Goal: Task Accomplishment & Management: Complete application form

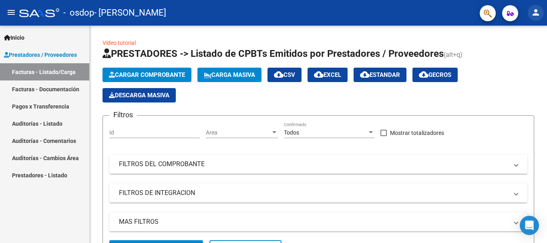
click at [536, 16] on mat-icon "person" at bounding box center [536, 13] width 10 height 10
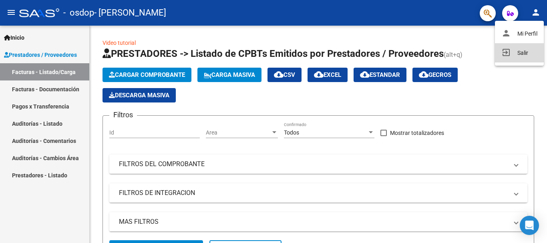
click at [519, 52] on button "exit_to_app Salir" at bounding box center [519, 52] width 49 height 19
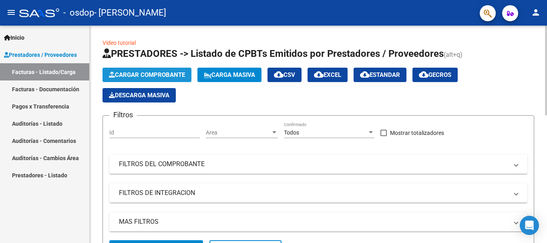
click at [131, 75] on span "Cargar Comprobante" at bounding box center [147, 74] width 76 height 7
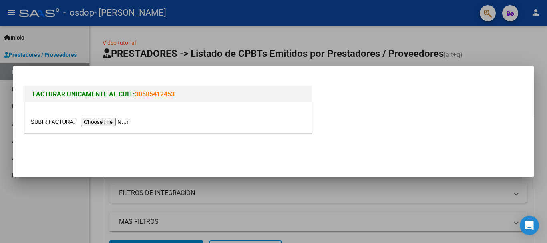
click at [114, 123] on input "file" at bounding box center [81, 122] width 101 height 8
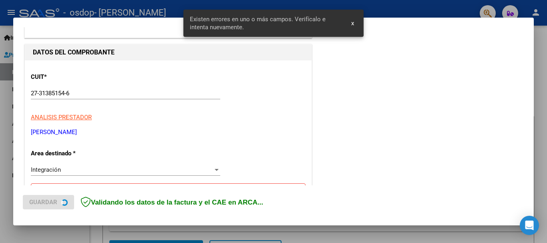
scroll to position [185, 0]
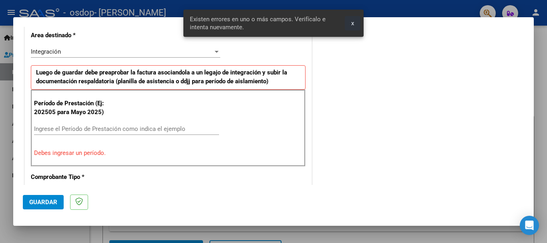
click at [352, 23] on span "x" at bounding box center [352, 23] width 3 height 7
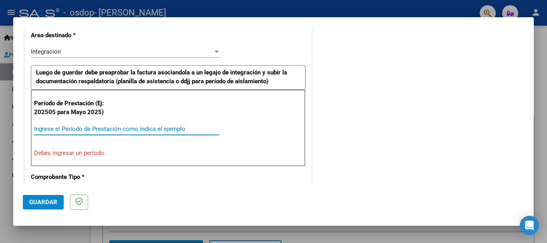
click at [78, 128] on input "Ingrese el Período de Prestación como indica el ejemplo" at bounding box center [126, 128] width 185 height 7
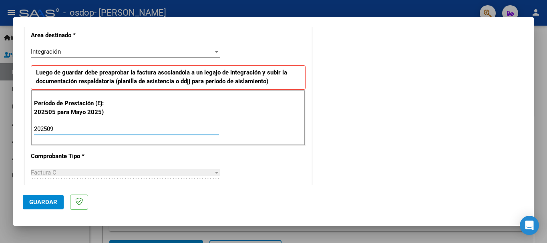
type input "202509"
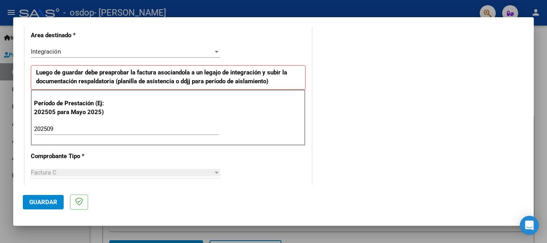
click at [266, 165] on div "CUIT * 27-31385154-6 Ingresar CUIT ANALISIS PRESTADOR GIMENEZ EBELYN MAGALI ARC…" at bounding box center [168, 243] width 287 height 603
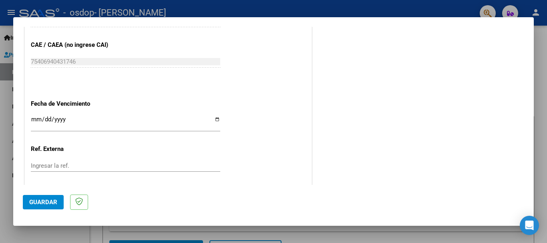
scroll to position [546, 0]
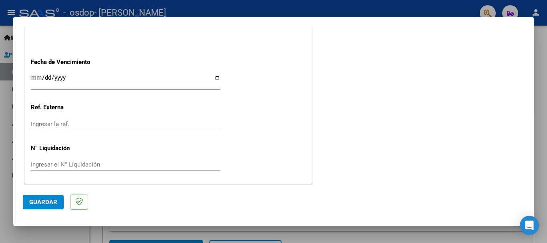
click at [215, 77] on input "Ingresar la fecha" at bounding box center [126, 81] width 190 height 13
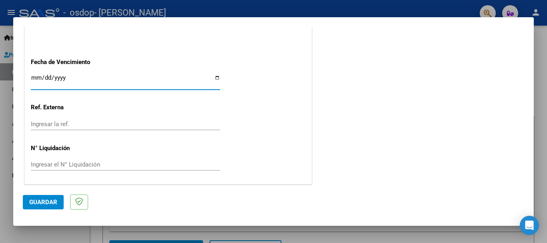
type input "2025-10-12"
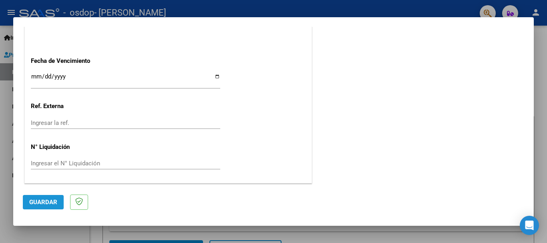
click at [35, 203] on span "Guardar" at bounding box center [43, 202] width 28 height 7
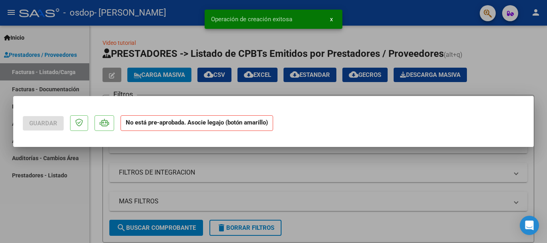
scroll to position [0, 0]
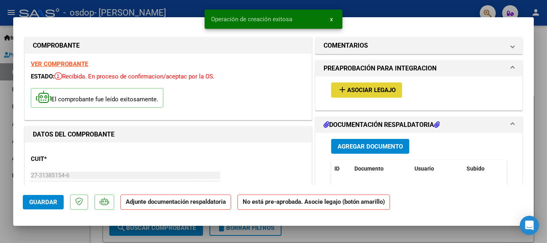
click at [358, 91] on span "Asociar Legajo" at bounding box center [371, 90] width 48 height 7
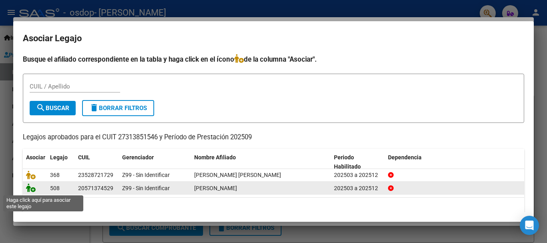
click at [30, 189] on icon at bounding box center [31, 188] width 10 height 9
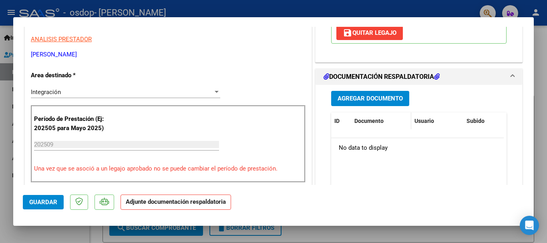
scroll to position [200, 0]
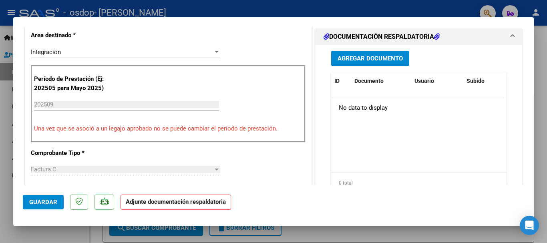
click at [359, 55] on span "Agregar Documento" at bounding box center [370, 58] width 65 height 7
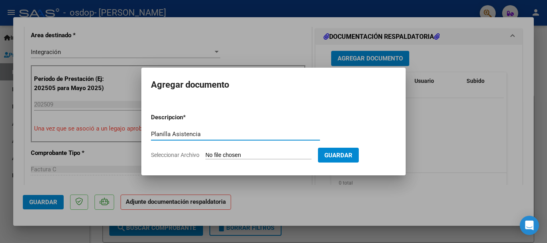
type input "Planilla Asistencia"
click at [224, 155] on input "Seleccionar Archivo" at bounding box center [259, 156] width 106 height 8
type input "C:\fakepath\Asistencia Septiembre Psicologia.pdf"
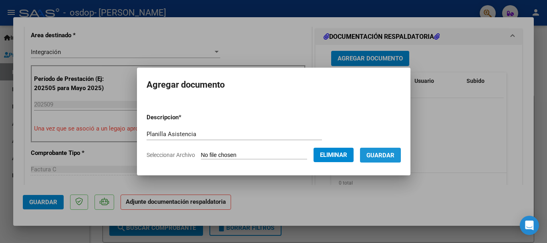
click at [394, 156] on span "Guardar" at bounding box center [381, 155] width 28 height 7
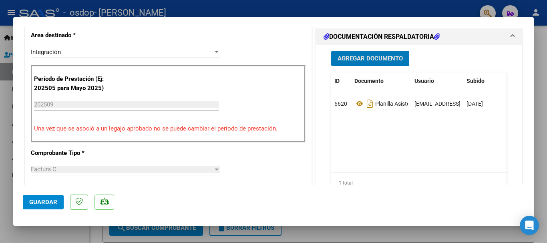
click at [369, 58] on span "Agregar Documento" at bounding box center [370, 58] width 65 height 7
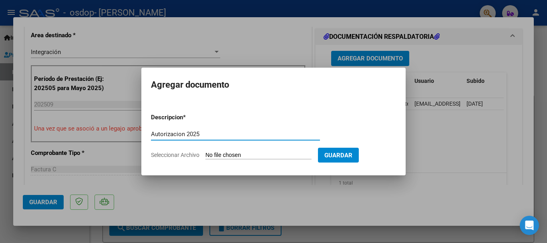
type input "Autorizacion 2025"
click at [213, 153] on input "Seleccionar Archivo" at bounding box center [259, 156] width 106 height 8
type input "C:\fakepath\Autorización 2025.docx"
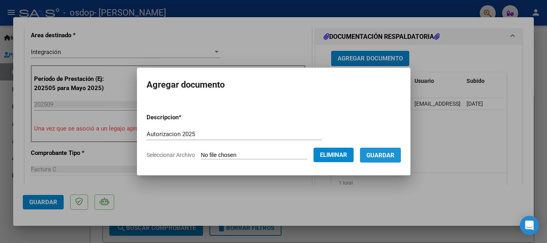
click at [392, 157] on span "Guardar" at bounding box center [381, 155] width 28 height 7
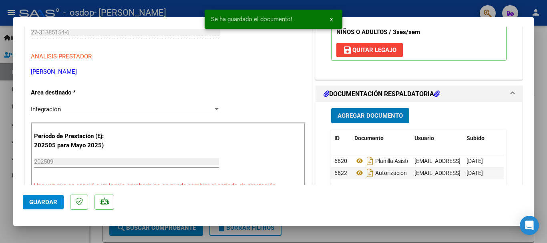
scroll to position [78, 0]
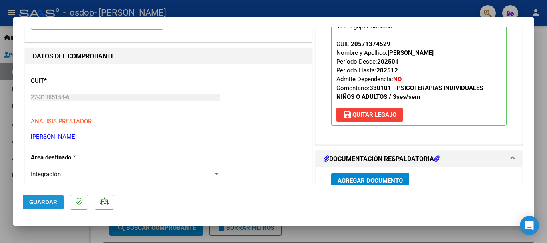
click at [42, 204] on span "Guardar" at bounding box center [43, 202] width 28 height 7
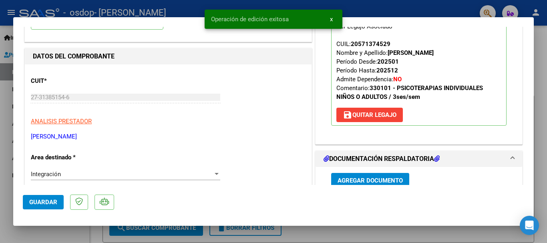
click at [381, 6] on div at bounding box center [273, 121] width 547 height 243
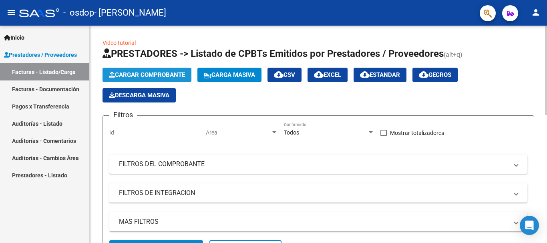
click at [135, 77] on span "Cargar Comprobante" at bounding box center [147, 74] width 76 height 7
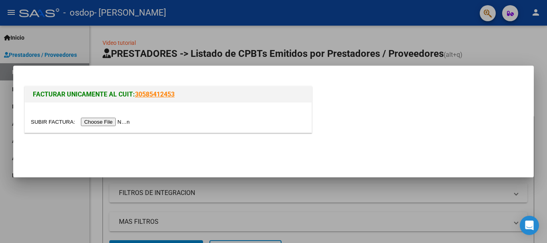
click at [119, 123] on input "file" at bounding box center [81, 122] width 101 height 8
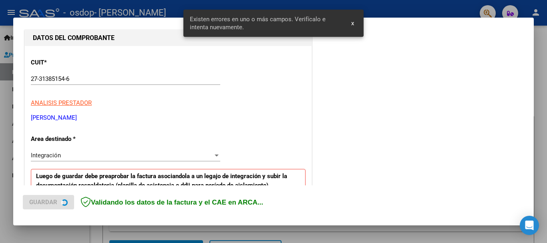
scroll to position [185, 0]
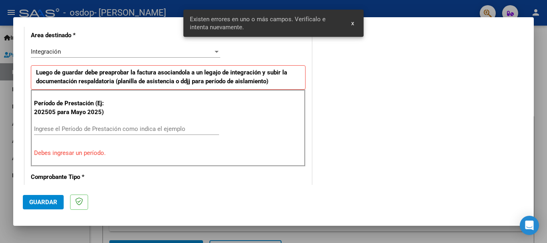
click at [46, 128] on input "Ingrese el Período de Prestación como indica el ejemplo" at bounding box center [126, 128] width 185 height 7
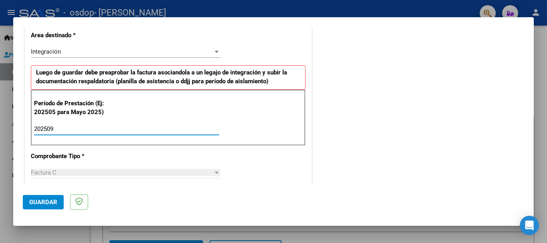
type input "202509"
click at [251, 157] on div "CUIT * 27-31385154-6 Ingresar CUIT ANALISIS PRESTADOR GIMENEZ EBELYN MAGALI ARC…" at bounding box center [168, 243] width 287 height 603
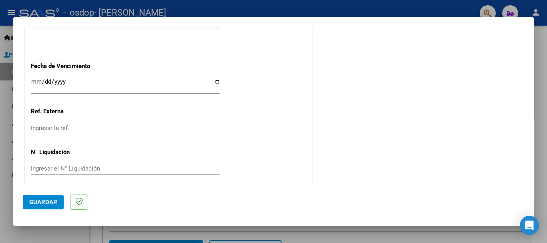
scroll to position [546, 0]
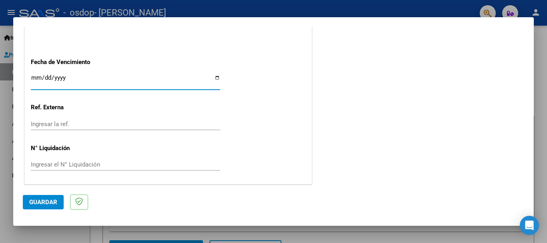
click at [215, 77] on input "Ingresar la fecha" at bounding box center [126, 81] width 190 height 13
type input "2025-10-12"
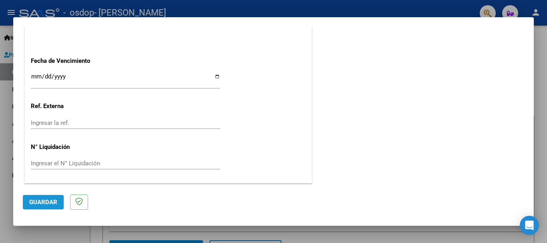
click at [47, 204] on span "Guardar" at bounding box center [43, 202] width 28 height 7
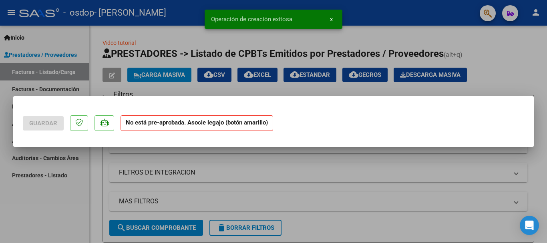
scroll to position [0, 0]
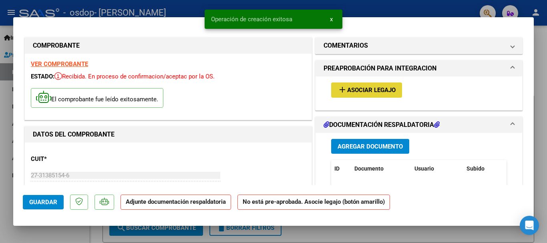
click at [377, 89] on span "Asociar Legajo" at bounding box center [371, 90] width 48 height 7
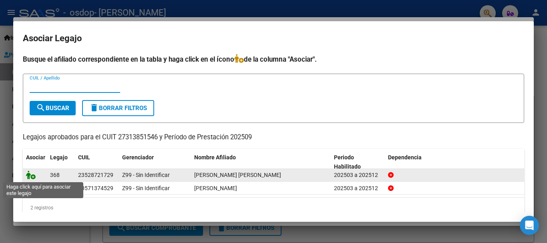
click at [32, 176] on icon at bounding box center [31, 175] width 10 height 9
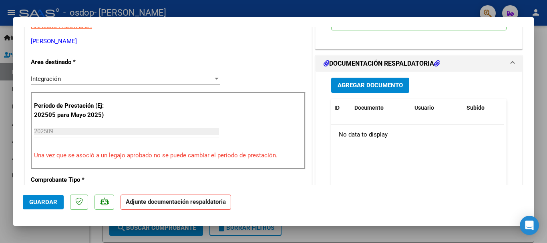
scroll to position [200, 0]
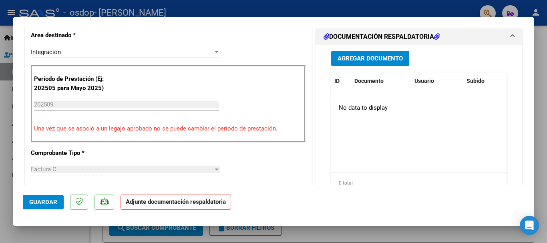
click at [382, 62] on span "Agregar Documento" at bounding box center [370, 58] width 65 height 7
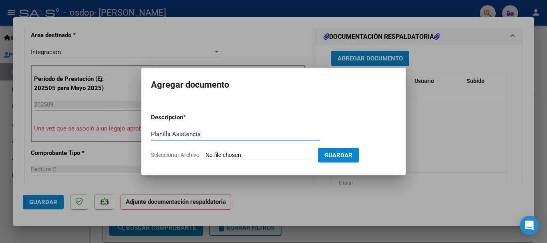
type input "Planilla Asistencia"
click at [241, 153] on input "Seleccionar Archivo" at bounding box center [259, 156] width 106 height 8
type input "C:\fakepath\Asistencia Septiembre Psicologia.pdf"
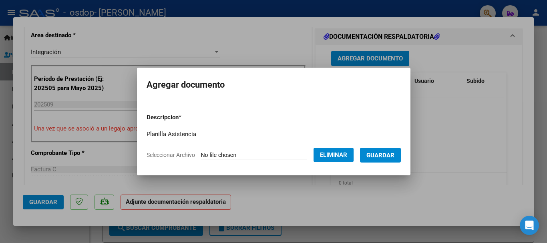
click at [383, 152] on span "Guardar" at bounding box center [381, 155] width 28 height 7
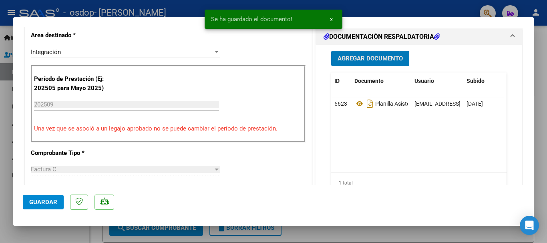
scroll to position [160, 0]
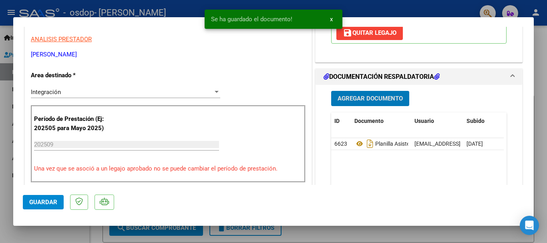
click at [375, 99] on span "Agregar Documento" at bounding box center [370, 98] width 65 height 7
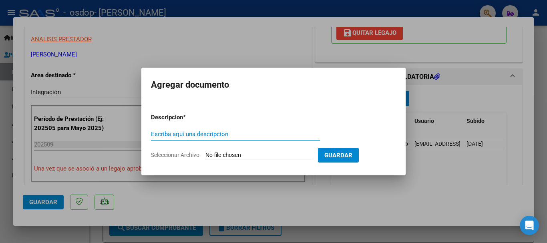
click at [179, 136] on input "Escriba aquí una descripcion" at bounding box center [235, 134] width 169 height 7
type input "Autorizacion 2025"
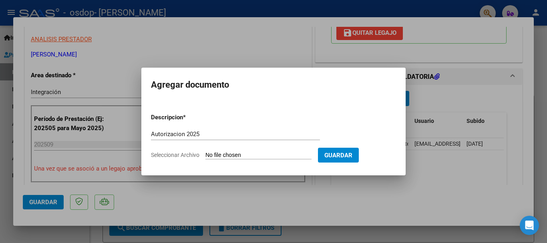
click at [220, 158] on input "Seleccionar Archivo" at bounding box center [259, 156] width 106 height 8
type input "C:\fakepath\AUTORIZACIÓN 2025.pdf"
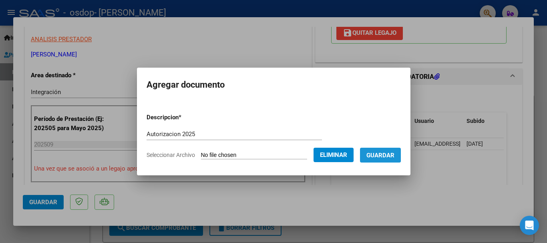
click at [387, 155] on span "Guardar" at bounding box center [381, 155] width 28 height 7
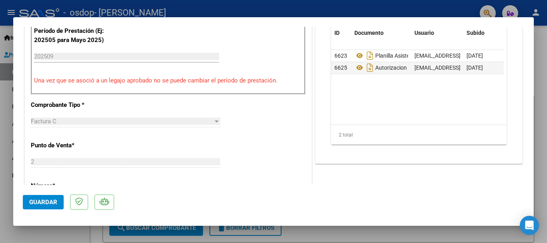
scroll to position [200, 0]
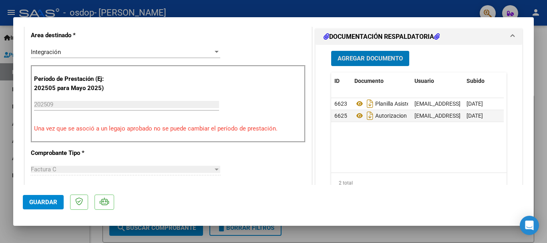
click at [39, 202] on span "Guardar" at bounding box center [43, 202] width 28 height 7
click at [40, 203] on span "Guardar" at bounding box center [43, 202] width 28 height 7
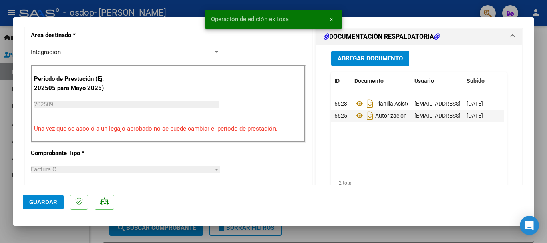
click at [423, 8] on div at bounding box center [273, 121] width 547 height 243
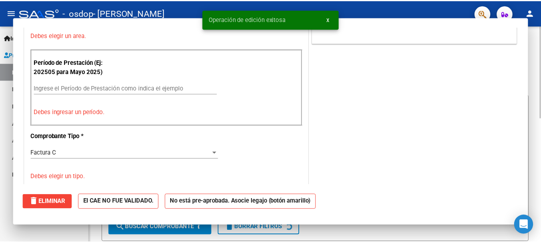
scroll to position [0, 0]
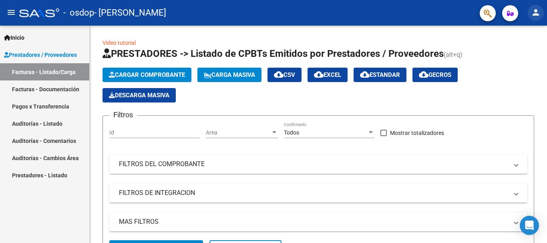
click at [538, 12] on mat-icon "person" at bounding box center [536, 13] width 10 height 10
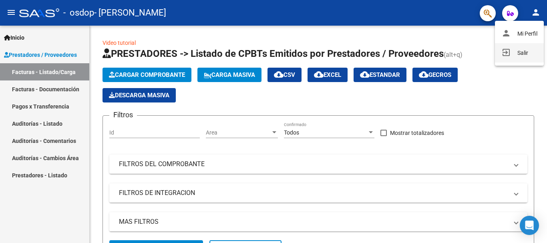
click at [520, 50] on button "exit_to_app Salir" at bounding box center [519, 52] width 49 height 19
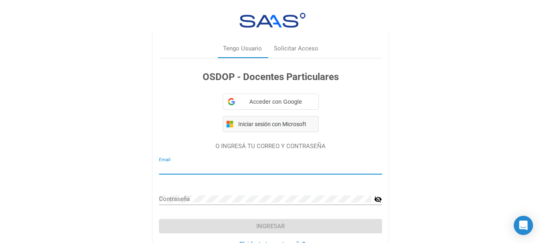
type input "ebelyngimenez@gmail.com"
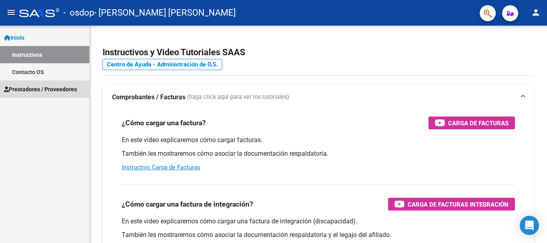
click at [38, 88] on span "Prestadores / Proveedores" at bounding box center [40, 89] width 73 height 9
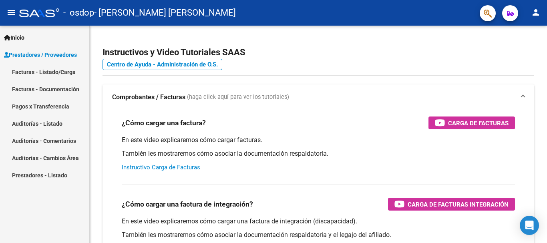
click at [41, 75] on link "Facturas - Listado/Carga" at bounding box center [44, 71] width 89 height 17
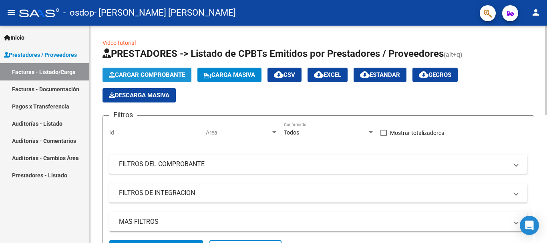
click at [141, 75] on span "Cargar Comprobante" at bounding box center [147, 74] width 76 height 7
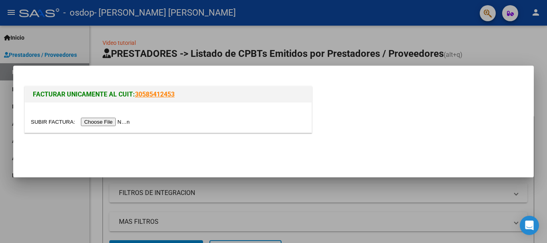
click at [107, 124] on input "file" at bounding box center [81, 122] width 101 height 8
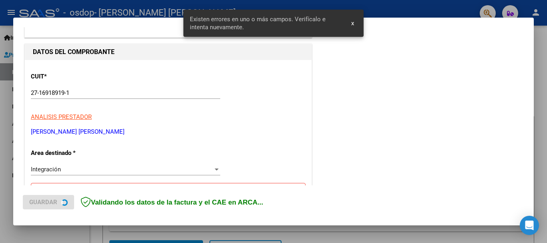
scroll to position [185, 0]
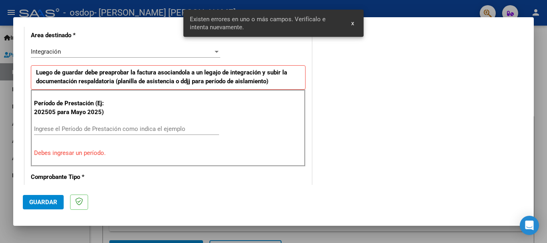
click at [66, 130] on input "Ingrese el Período de Prestación como indica el ejemplo" at bounding box center [126, 128] width 185 height 7
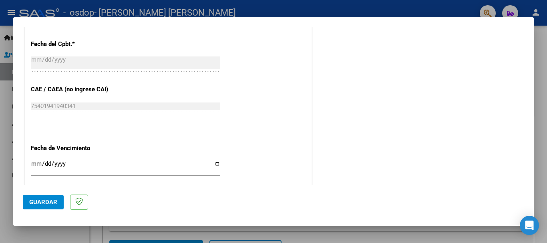
scroll to position [466, 0]
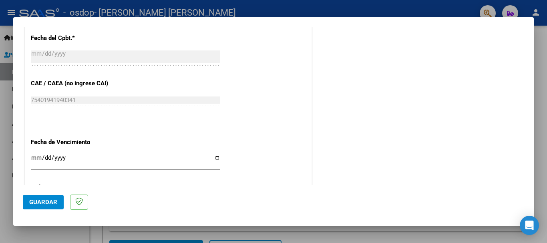
type input "202509"
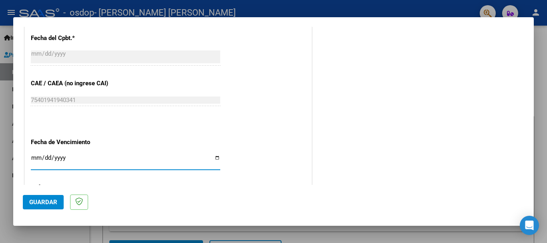
click at [216, 157] on input "Ingresar la fecha" at bounding box center [126, 161] width 190 height 13
type input "2025-10-12"
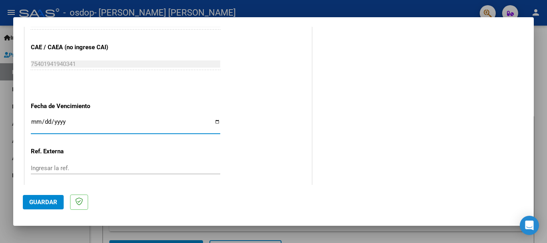
scroll to position [547, 0]
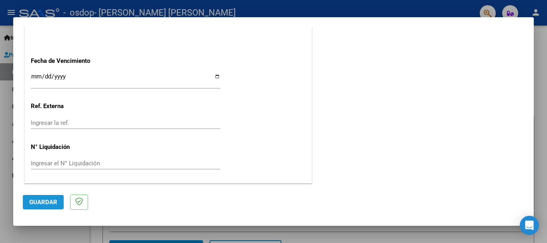
click at [39, 202] on span "Guardar" at bounding box center [43, 202] width 28 height 7
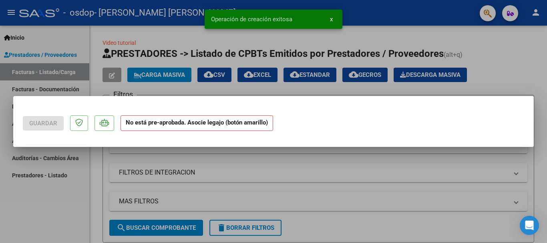
scroll to position [0, 0]
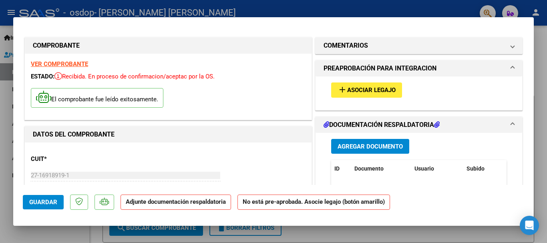
click at [348, 89] on span "Asociar Legajo" at bounding box center [371, 90] width 48 height 7
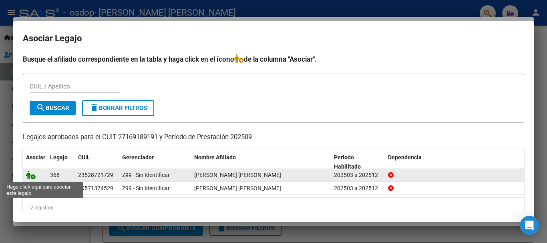
click at [31, 176] on icon at bounding box center [31, 175] width 10 height 9
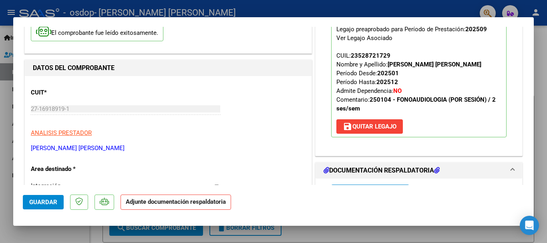
scroll to position [120, 0]
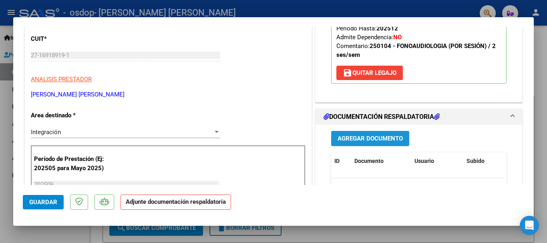
click at [376, 138] on span "Agregar Documento" at bounding box center [370, 138] width 65 height 7
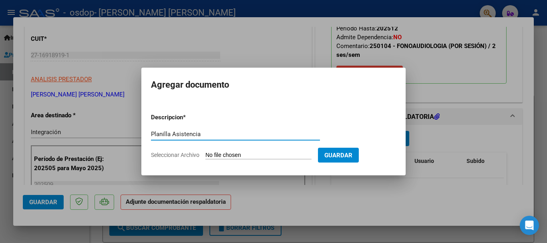
type input "Planilla Asistencia"
click at [254, 154] on input "Seleccionar Archivo" at bounding box center [259, 156] width 106 height 8
type input "C:\fakepath\Asistencia Septiembre Fonoaudiologia.pdf"
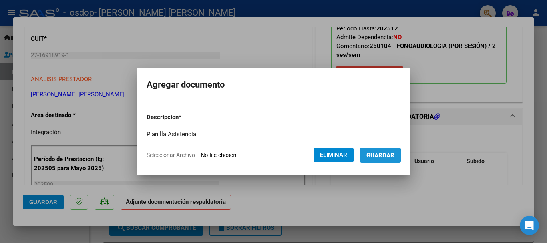
click at [385, 155] on span "Guardar" at bounding box center [381, 155] width 28 height 7
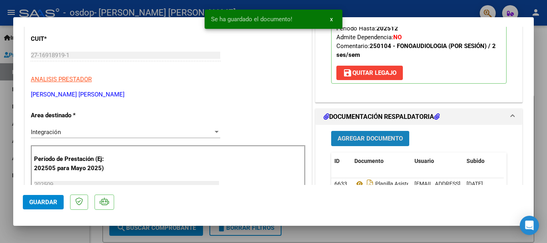
click at [381, 138] on span "Agregar Documento" at bounding box center [370, 138] width 65 height 7
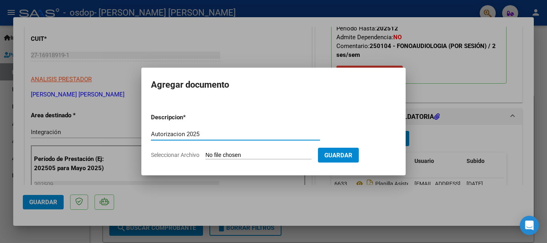
type input "Autorizacion 2025"
click at [215, 157] on input "Seleccionar Archivo" at bounding box center [259, 156] width 106 height 8
type input "C:\fakepath\AUTORIZACIÓN 2025.pdf"
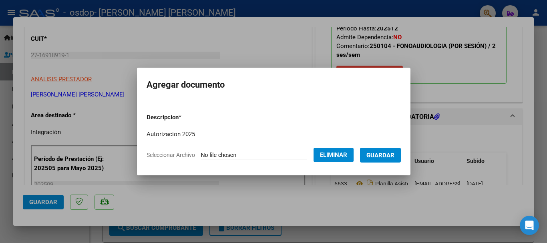
click at [395, 152] on span "Guardar" at bounding box center [381, 155] width 28 height 7
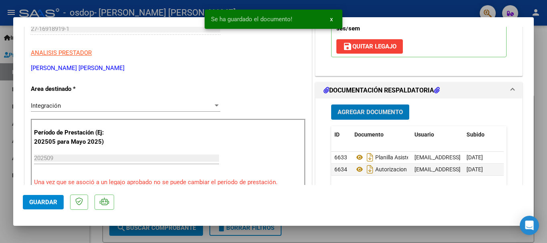
scroll to position [200, 0]
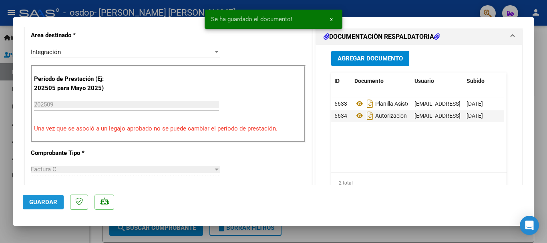
click at [42, 202] on span "Guardar" at bounding box center [43, 202] width 28 height 7
click at [404, 8] on div at bounding box center [273, 121] width 547 height 243
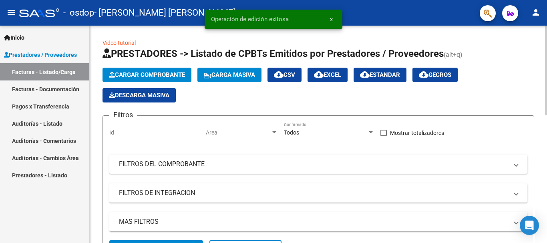
click at [144, 72] on span "Cargar Comprobante" at bounding box center [147, 74] width 76 height 7
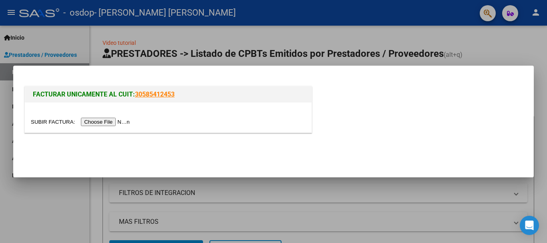
click at [113, 121] on input "file" at bounding box center [81, 122] width 101 height 8
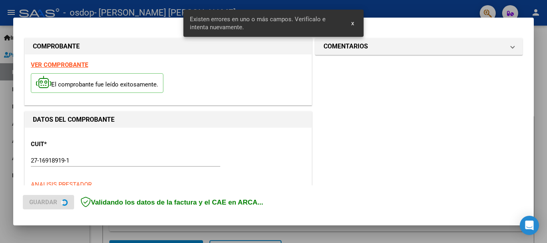
scroll to position [185, 0]
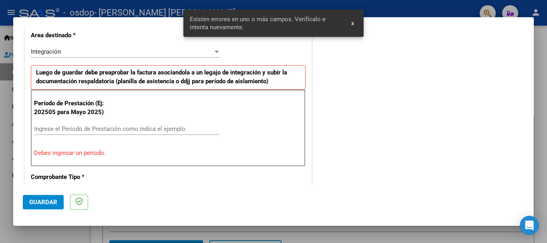
click at [76, 129] on input "Ingrese el Período de Prestación como indica el ejemplo" at bounding box center [126, 128] width 185 height 7
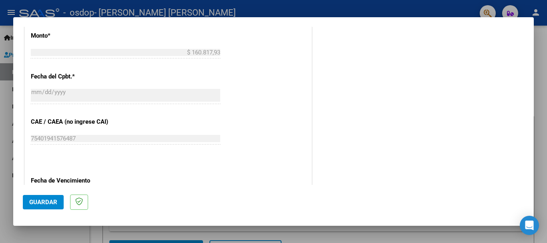
scroll to position [466, 0]
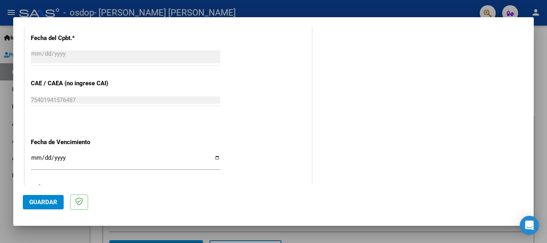
type input "202509"
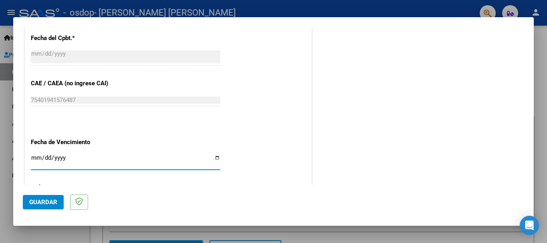
click at [216, 157] on input "Ingresar la fecha" at bounding box center [126, 161] width 190 height 13
type input "2025-10-12"
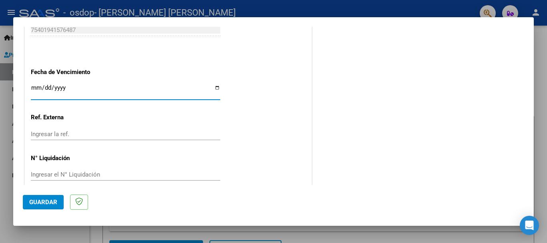
scroll to position [547, 0]
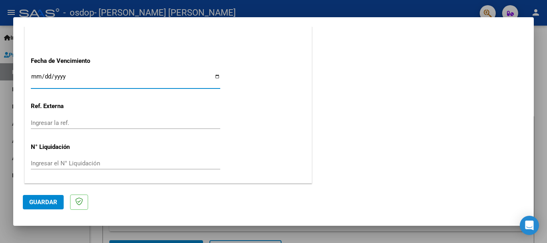
click at [45, 204] on span "Guardar" at bounding box center [43, 202] width 28 height 7
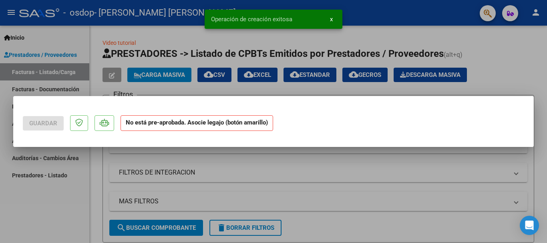
scroll to position [0, 0]
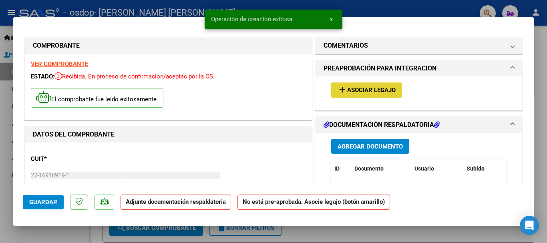
click at [372, 88] on span "Asociar Legajo" at bounding box center [371, 90] width 48 height 7
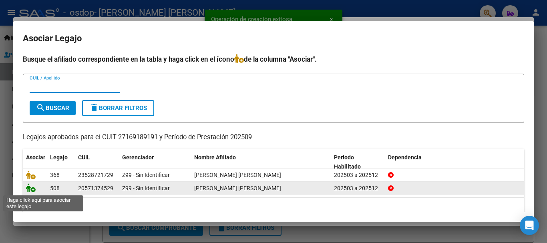
click at [31, 190] on icon at bounding box center [31, 188] width 10 height 9
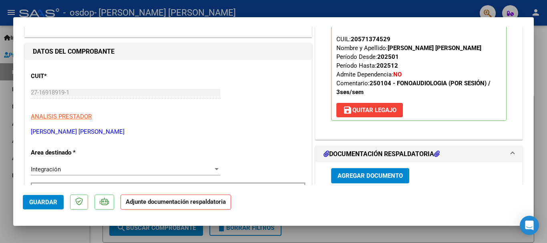
scroll to position [200, 0]
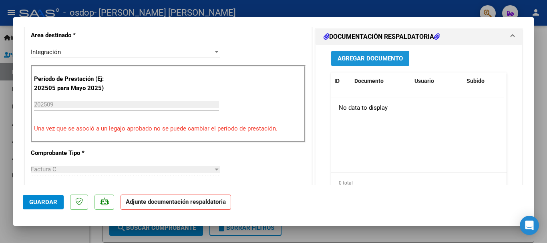
click at [377, 57] on span "Agregar Documento" at bounding box center [370, 58] width 65 height 7
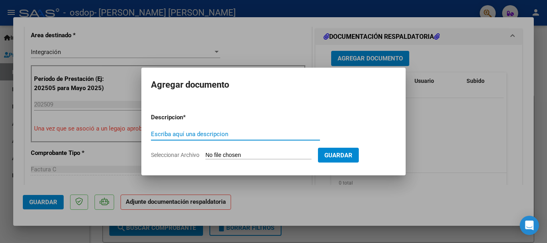
click at [226, 135] on input "Escriba aquí una descripcion" at bounding box center [235, 134] width 169 height 7
type input "Planilla Asistencia"
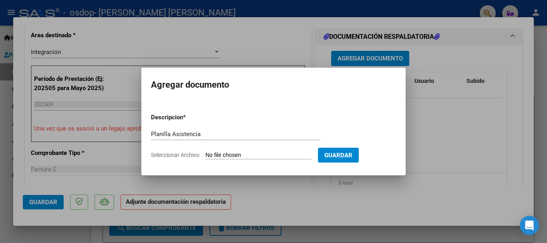
click at [248, 154] on input "Seleccionar Archivo" at bounding box center [259, 156] width 106 height 8
type input "C:\fakepath\Asistencia Septiembre Fonoaudiologia.pdf"
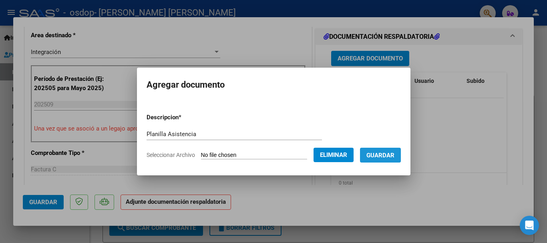
click at [383, 157] on span "Guardar" at bounding box center [381, 155] width 28 height 7
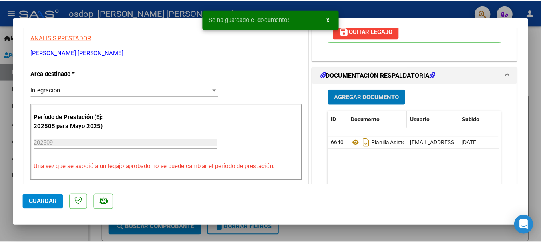
scroll to position [160, 0]
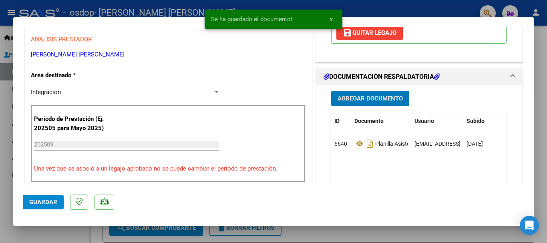
click at [373, 100] on span "Agregar Documento" at bounding box center [370, 98] width 65 height 7
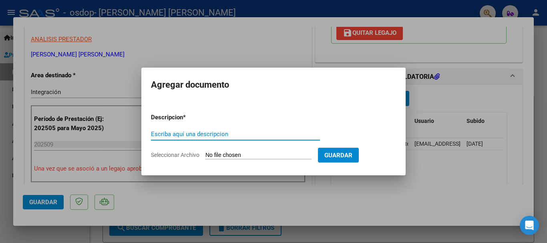
click at [223, 135] on input "Escriba aquí una descripcion" at bounding box center [235, 134] width 169 height 7
type input "Autorizacion 2025"
click at [241, 155] on input "Seleccionar Archivo" at bounding box center [259, 156] width 106 height 8
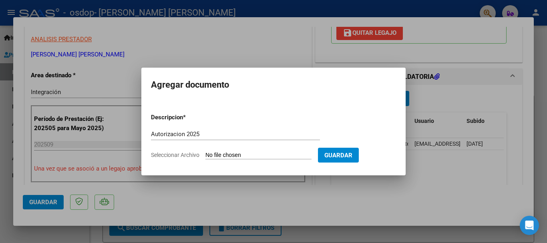
type input "C:\fakepath\Autorización 2025.docx"
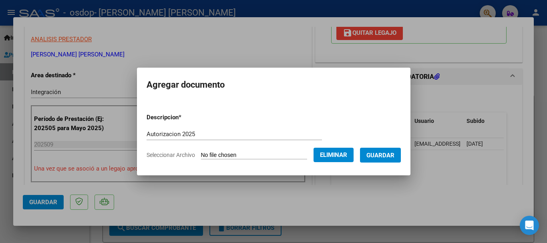
click at [381, 154] on span "Guardar" at bounding box center [381, 155] width 28 height 7
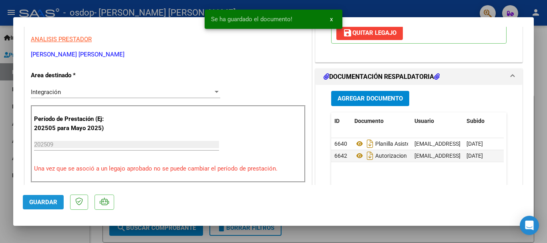
click at [50, 204] on span "Guardar" at bounding box center [43, 202] width 28 height 7
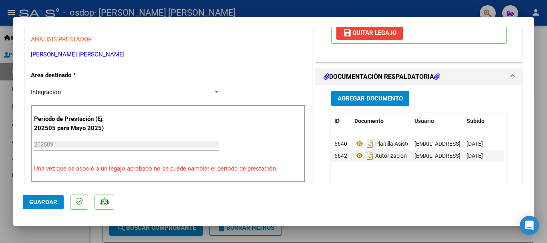
click at [375, 8] on div at bounding box center [273, 121] width 547 height 243
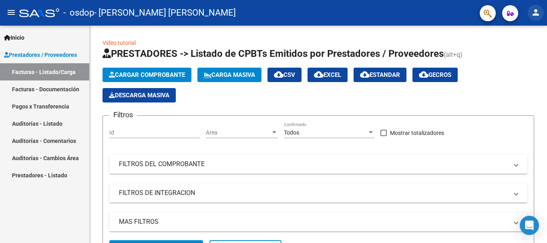
click at [537, 10] on mat-icon "person" at bounding box center [536, 13] width 10 height 10
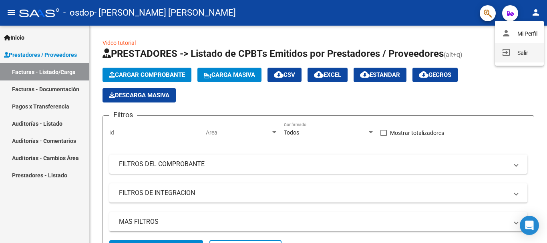
click at [516, 54] on button "exit_to_app Salir" at bounding box center [519, 52] width 49 height 19
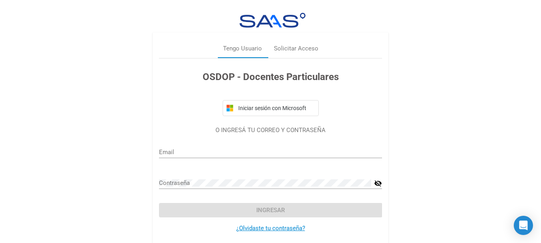
type input "ebelyngimenez@gmail.com"
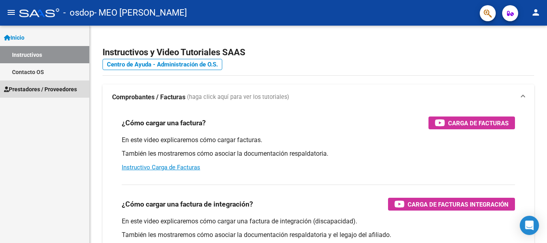
click at [42, 87] on span "Prestadores / Proveedores" at bounding box center [40, 89] width 73 height 9
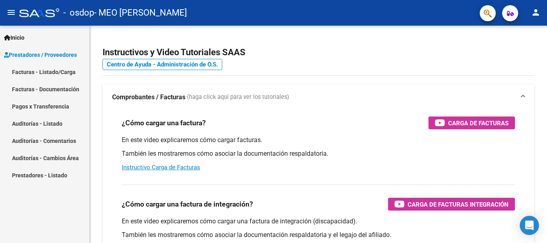
click at [40, 68] on link "Facturas - Listado/Carga" at bounding box center [44, 71] width 89 height 17
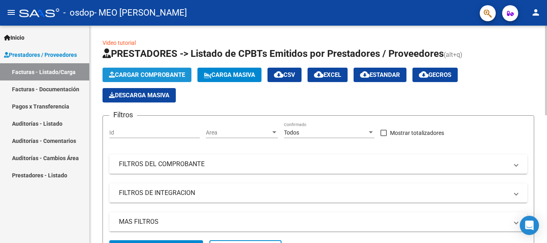
click at [141, 78] on span "Cargar Comprobante" at bounding box center [147, 74] width 76 height 7
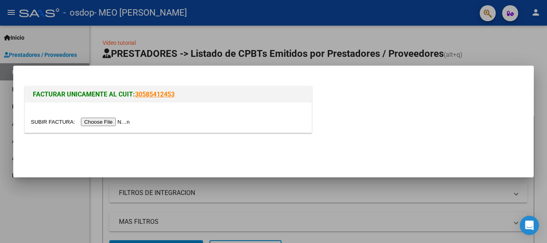
click at [111, 123] on input "file" at bounding box center [81, 122] width 101 height 8
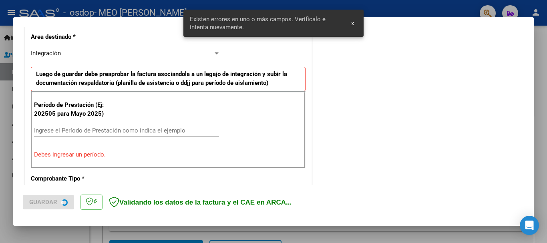
scroll to position [185, 0]
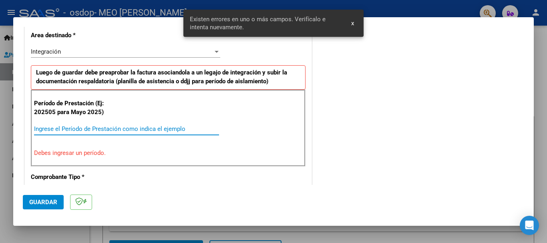
click at [121, 126] on input "Ingrese el Período de Prestación como indica el ejemplo" at bounding box center [126, 128] width 185 height 7
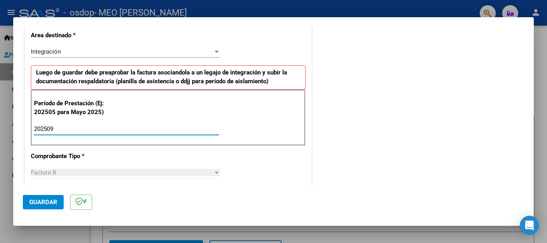
type input "202509"
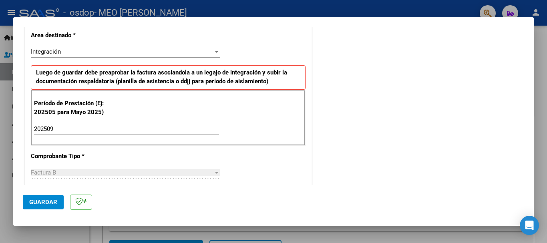
click at [249, 188] on mat-dialog-actions "Guardar" at bounding box center [274, 201] width 502 height 32
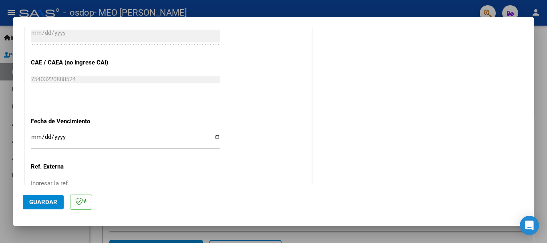
scroll to position [547, 0]
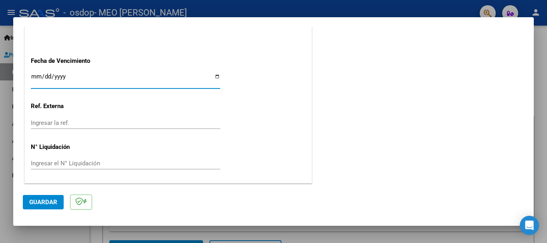
click at [216, 76] on input "Ingresar la fecha" at bounding box center [126, 79] width 190 height 13
type input "[DATE]"
click at [52, 202] on span "Guardar" at bounding box center [43, 202] width 28 height 7
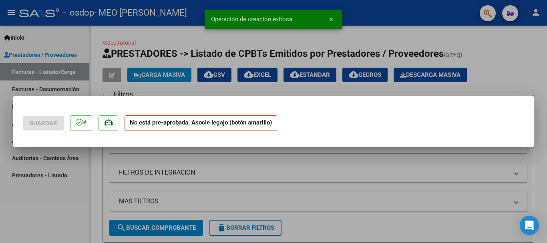
scroll to position [0, 0]
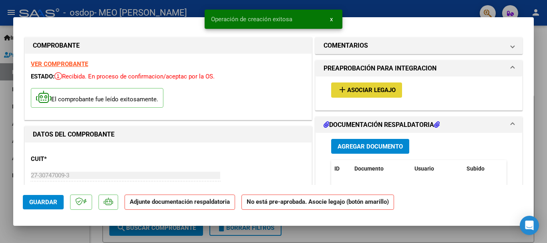
click at [364, 89] on span "Asociar Legajo" at bounding box center [371, 90] width 48 height 7
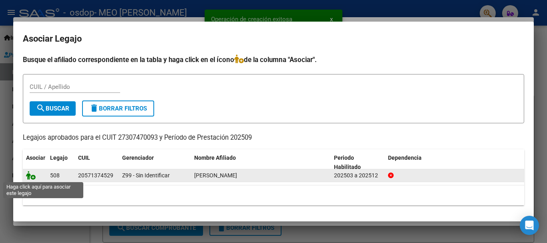
click at [28, 177] on icon at bounding box center [31, 175] width 10 height 9
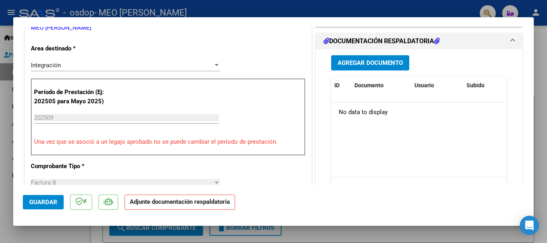
scroll to position [200, 0]
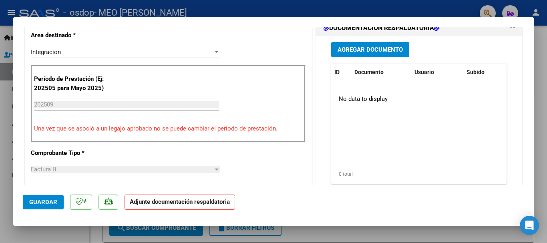
click at [360, 47] on span "Agregar Documento" at bounding box center [370, 49] width 65 height 7
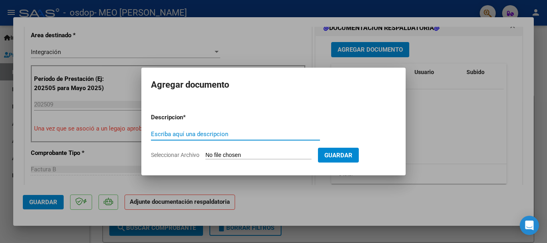
click at [215, 134] on input "Escriba aquí una descripcion" at bounding box center [235, 134] width 169 height 7
type input "Planilla Asistencia"
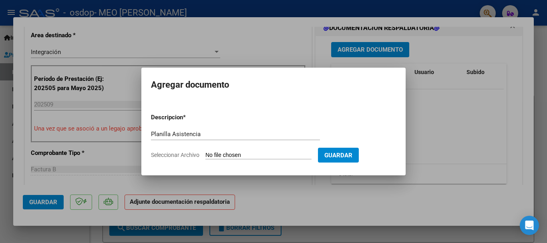
click at [217, 155] on input "Seleccionar Archivo" at bounding box center [259, 156] width 106 height 8
type input "C:\fakepath\Asistencia Septiembre Kinesiologia.pdf"
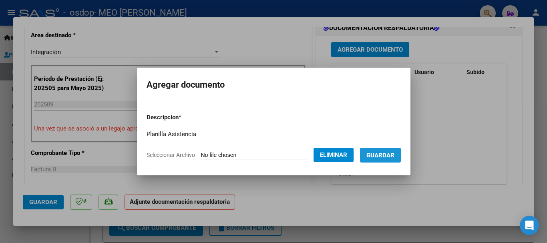
click at [386, 156] on span "Guardar" at bounding box center [381, 155] width 28 height 7
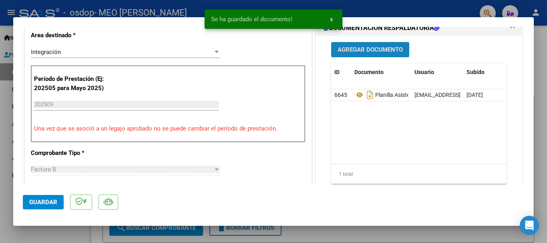
click at [365, 48] on span "Agregar Documento" at bounding box center [370, 49] width 65 height 7
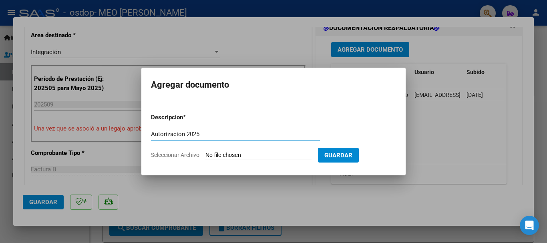
type input "Autorizacion 2025"
click at [230, 155] on input "Seleccionar Archivo" at bounding box center [259, 156] width 106 height 8
type input "C:\fakepath\Autorización 2025.docx"
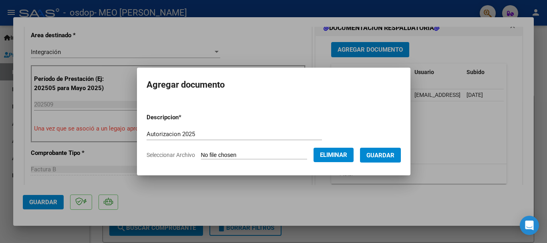
click at [384, 155] on span "Guardar" at bounding box center [381, 155] width 28 height 7
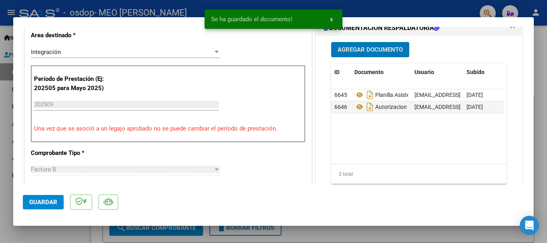
click at [44, 201] on span "Guardar" at bounding box center [43, 202] width 28 height 7
click at [383, 7] on div at bounding box center [273, 121] width 547 height 243
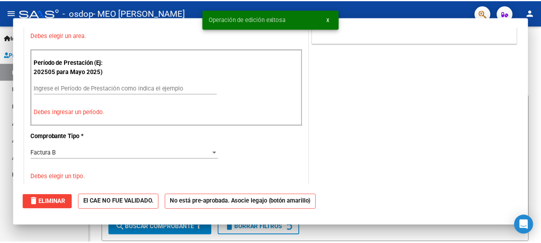
scroll to position [0, 0]
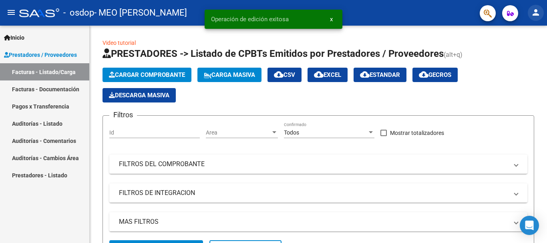
click at [537, 12] on mat-icon "person" at bounding box center [536, 13] width 10 height 10
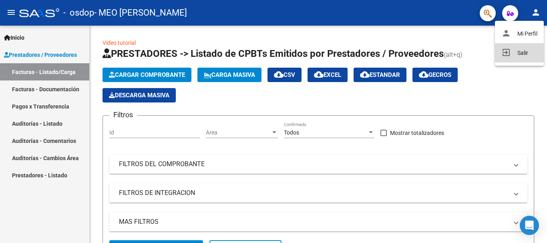
click at [517, 50] on button "exit_to_app Salir" at bounding box center [519, 52] width 49 height 19
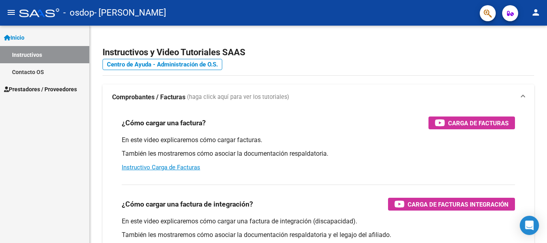
click at [30, 91] on span "Prestadores / Proveedores" at bounding box center [40, 89] width 73 height 9
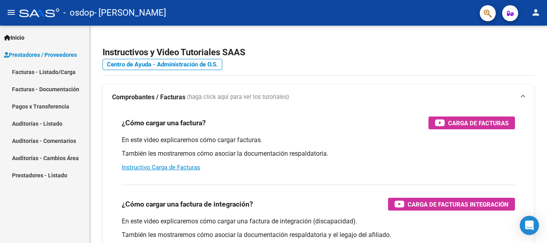
click at [44, 71] on link "Facturas - Listado/Carga" at bounding box center [44, 71] width 89 height 17
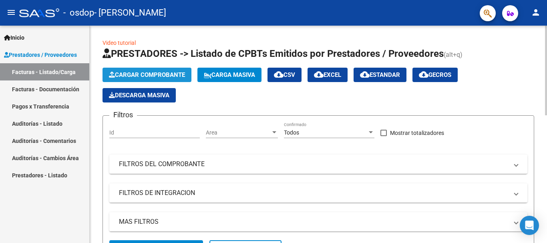
click at [132, 76] on span "Cargar Comprobante" at bounding box center [147, 74] width 76 height 7
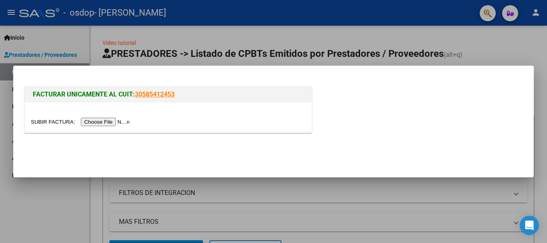
click at [108, 122] on input "file" at bounding box center [81, 122] width 101 height 8
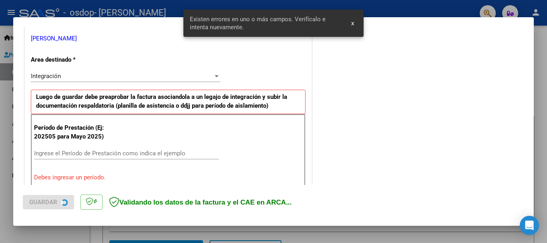
scroll to position [185, 0]
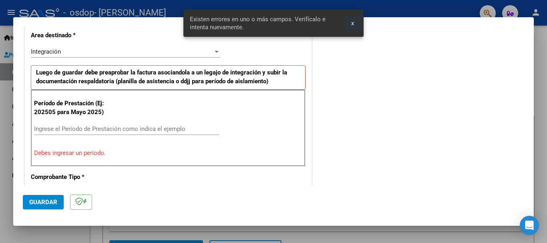
click at [355, 22] on button "x" at bounding box center [353, 23] width 16 height 14
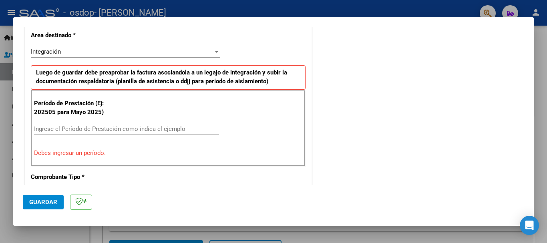
click at [143, 128] on input "Ingrese el Período de Prestación como indica el ejemplo" at bounding box center [126, 128] width 185 height 7
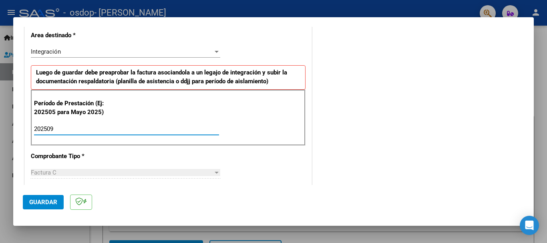
type input "202509"
click at [263, 163] on div "CUIT * 27-39567099-4 Ingresar CUIT ANALISIS PRESTADOR [PERSON_NAME] [PERSON_NAM…" at bounding box center [168, 243] width 287 height 603
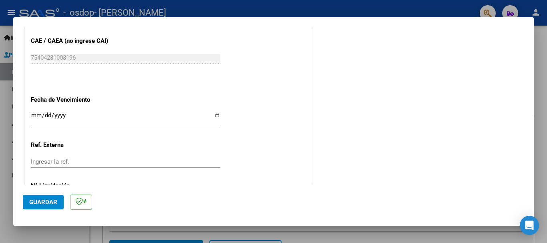
scroll to position [546, 0]
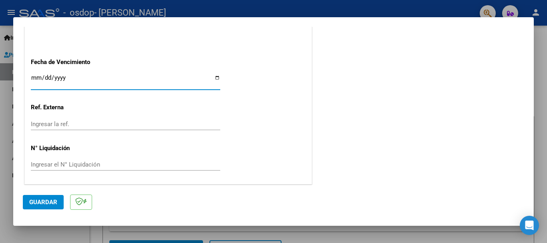
click at [216, 77] on input "Ingresar la fecha" at bounding box center [126, 81] width 190 height 13
type input "[DATE]"
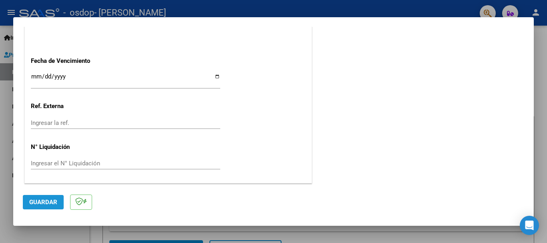
click at [54, 206] on button "Guardar" at bounding box center [43, 202] width 41 height 14
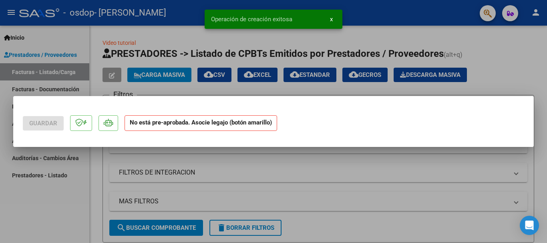
scroll to position [0, 0]
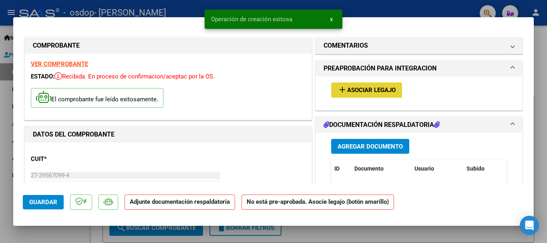
click at [359, 91] on span "Asociar Legajo" at bounding box center [371, 90] width 48 height 7
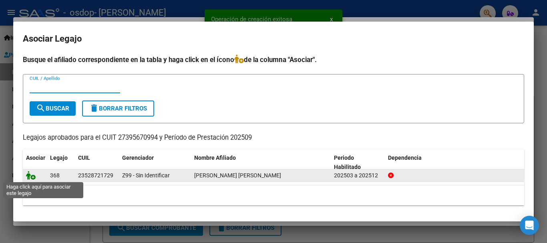
click at [31, 178] on icon at bounding box center [31, 175] width 10 height 9
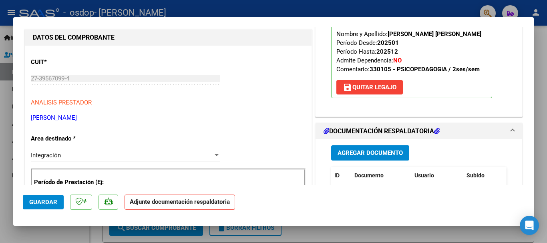
scroll to position [160, 0]
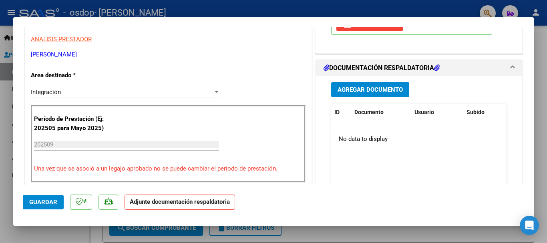
click at [378, 89] on span "Agregar Documento" at bounding box center [370, 90] width 65 height 7
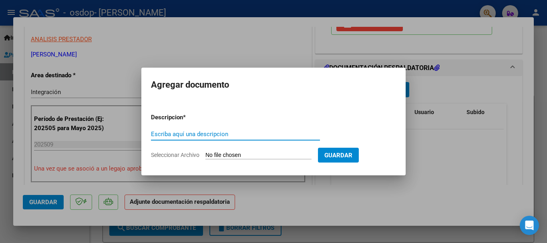
click at [197, 135] on input "Escriba aquí una descripcion" at bounding box center [235, 134] width 169 height 7
type input "Planilla Asistencia"
click at [225, 155] on input "Seleccionar Archivo" at bounding box center [259, 156] width 106 height 8
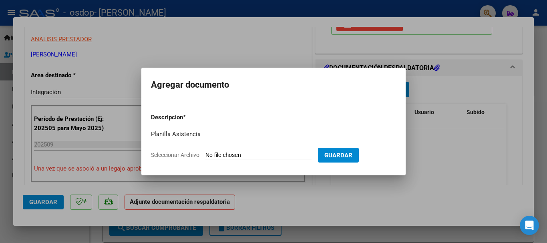
type input "C:\fakepath\Asistencia Septiembre Psicopedagogia.pdf"
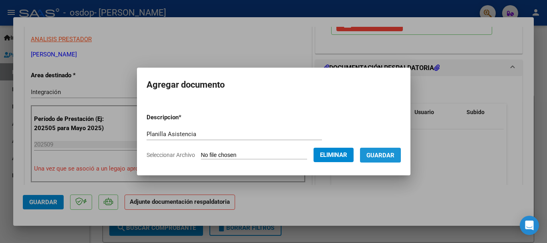
click at [385, 157] on span "Guardar" at bounding box center [381, 155] width 28 height 7
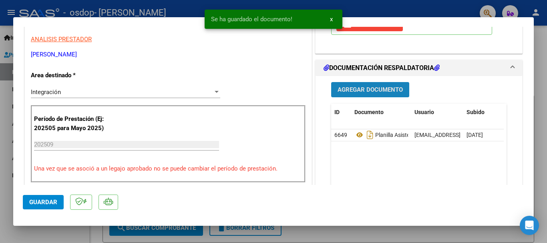
click at [375, 89] on span "Agregar Documento" at bounding box center [370, 90] width 65 height 7
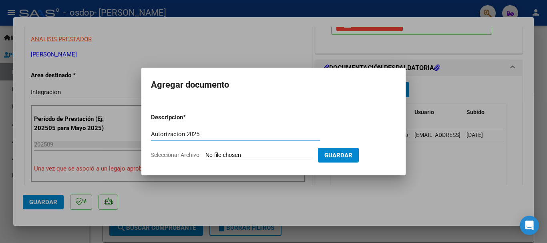
type input "Autorizacion 2025"
click at [228, 157] on input "Seleccionar Archivo" at bounding box center [259, 156] width 106 height 8
type input "C:\fakepath\AUTORIZACIÓN 2025.pdf"
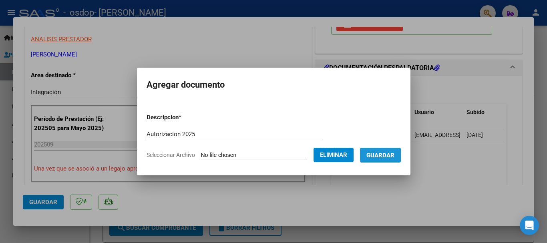
click at [383, 155] on span "Guardar" at bounding box center [381, 155] width 28 height 7
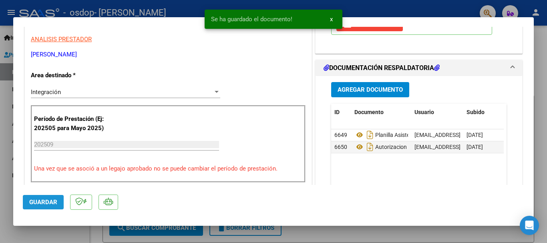
click at [41, 206] on button "Guardar" at bounding box center [43, 202] width 41 height 14
click at [386, 8] on div at bounding box center [273, 121] width 547 height 243
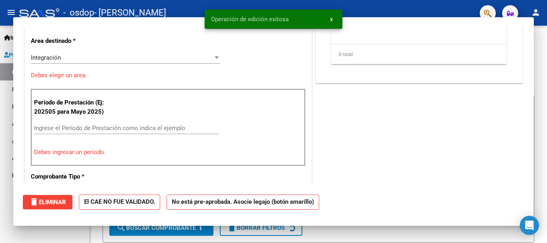
scroll to position [0, 0]
